Goal: Information Seeking & Learning: Check status

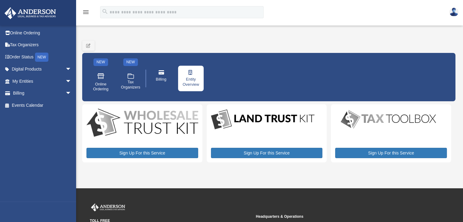
click at [193, 82] on span "Entity Overview" at bounding box center [190, 82] width 17 height 10
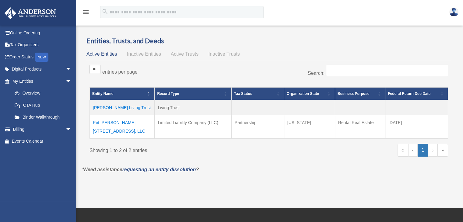
click at [193, 83] on div "Entity Name Record Type Tax Status Organization State Business Purpose Federal …" at bounding box center [269, 114] width 359 height 62
click at [125, 106] on td "[PERSON_NAME] Living Trust" at bounding box center [122, 107] width 65 height 15
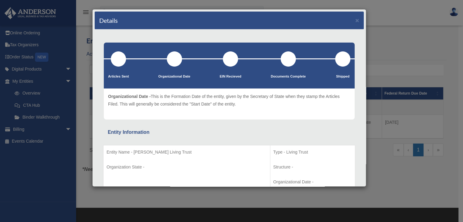
click at [51, 115] on div "Details × Articles Sent Organizational Date" at bounding box center [231, 111] width 463 height 222
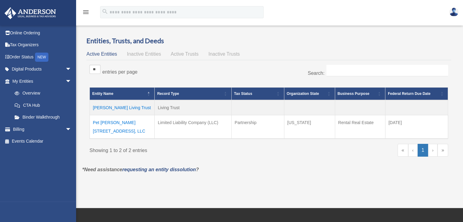
click at [129, 122] on td "Pet [PERSON_NAME] [STREET_ADDRESS], LLC" at bounding box center [122, 127] width 65 height 24
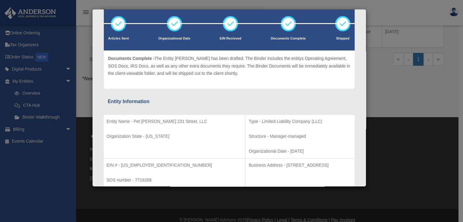
scroll to position [35, 0]
